Goal: Task Accomplishment & Management: Manage account settings

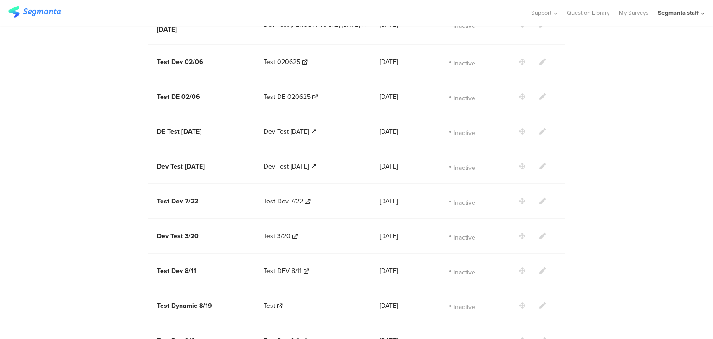
scroll to position [1147, 0]
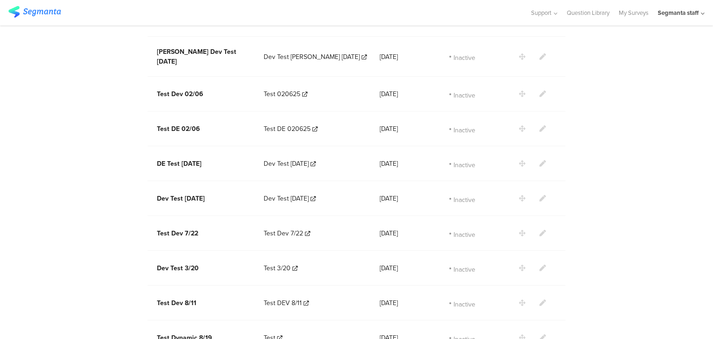
scroll to position [1182, 0]
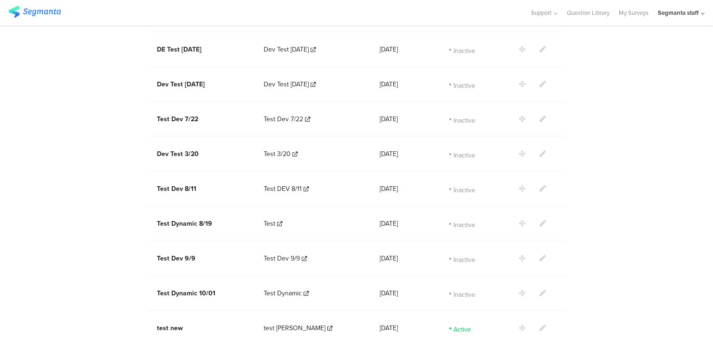
click at [541, 324] on icon at bounding box center [542, 327] width 6 height 6
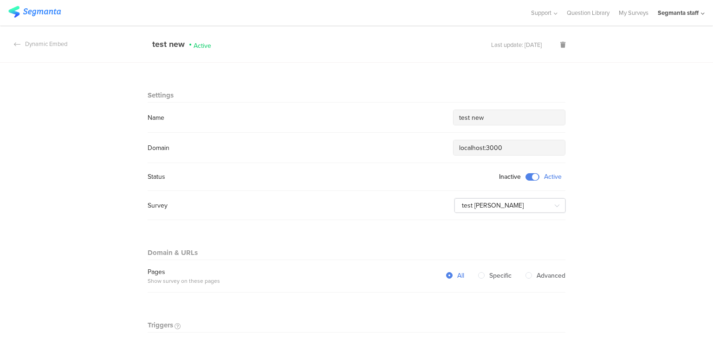
click at [532, 176] on span at bounding box center [532, 176] width 14 height 7
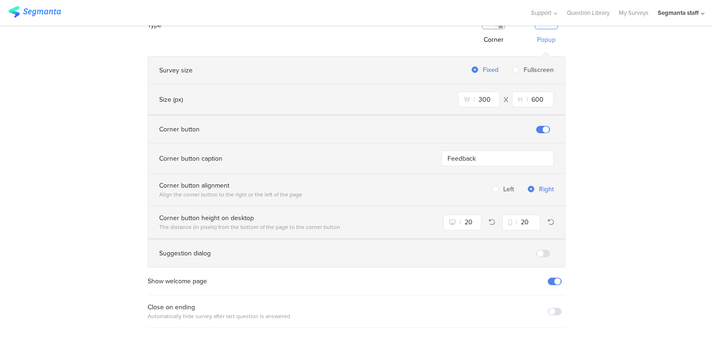
scroll to position [632, 0]
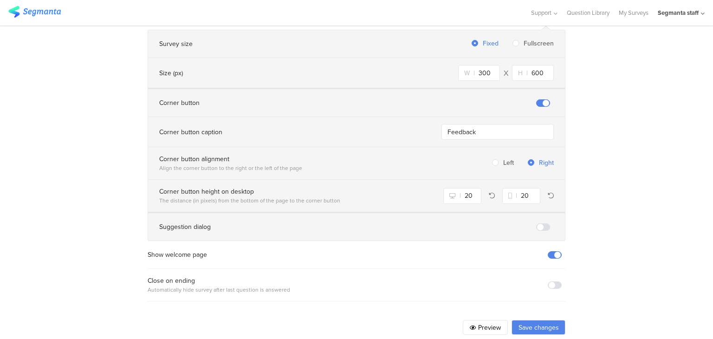
click at [533, 320] on button "Save changes" at bounding box center [539, 327] width 54 height 15
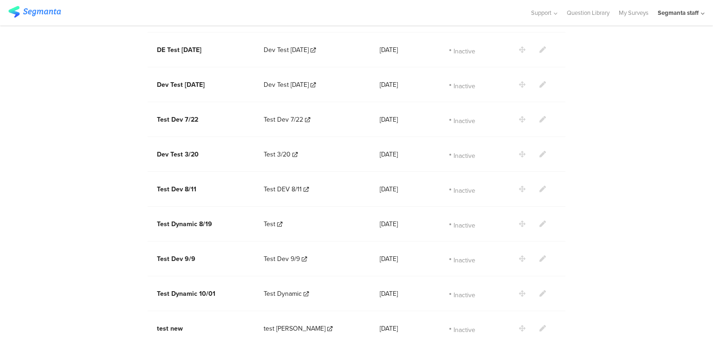
scroll to position [1182, 0]
click at [542, 290] on icon at bounding box center [542, 293] width 6 height 6
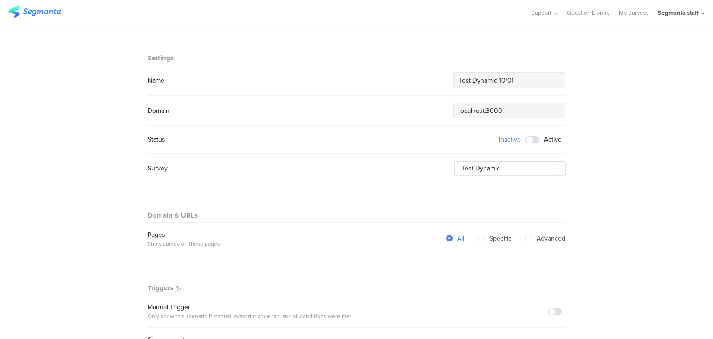
scroll to position [28, 0]
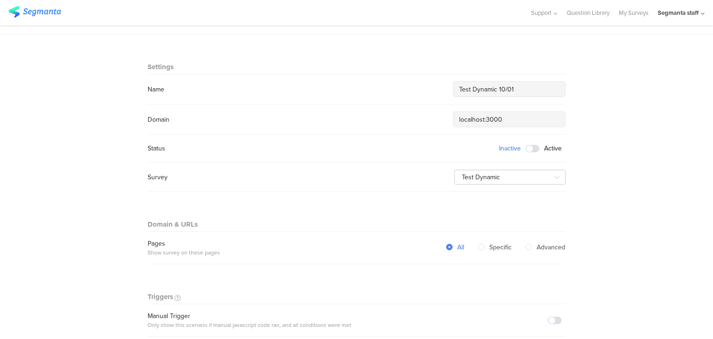
click at [533, 145] on span at bounding box center [532, 148] width 14 height 7
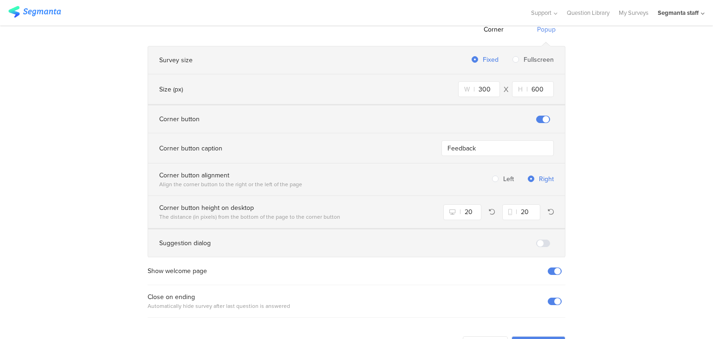
scroll to position [632, 0]
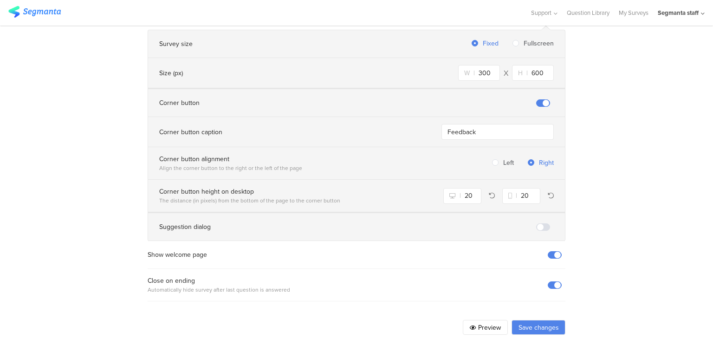
click at [531, 320] on button "Save changes" at bounding box center [539, 327] width 54 height 15
click at [530, 320] on button "Save changes" at bounding box center [539, 327] width 54 height 15
click at [529, 320] on button "Save changes" at bounding box center [539, 327] width 54 height 15
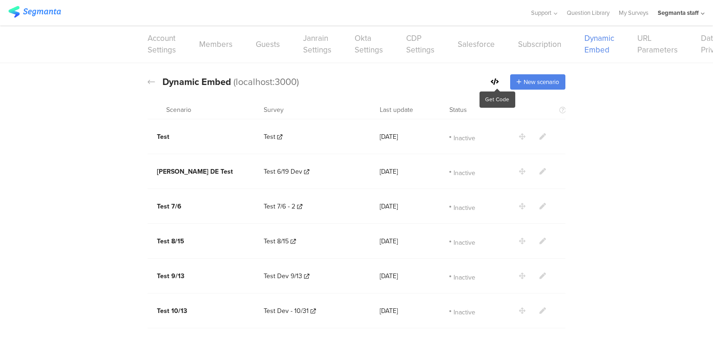
click at [491, 81] on icon at bounding box center [495, 81] width 8 height 6
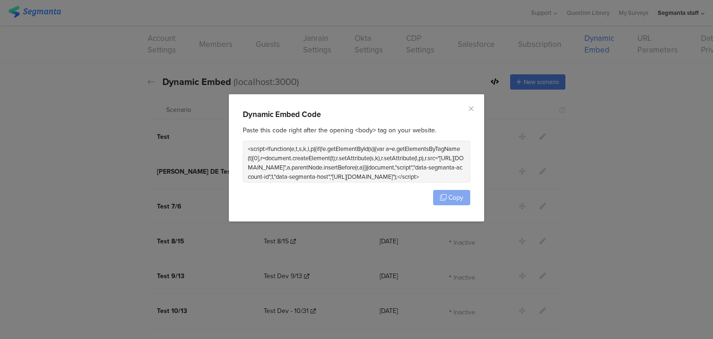
click at [452, 199] on span "Copy" at bounding box center [455, 198] width 15 height 10
